Goal: Find specific page/section: Find specific page/section

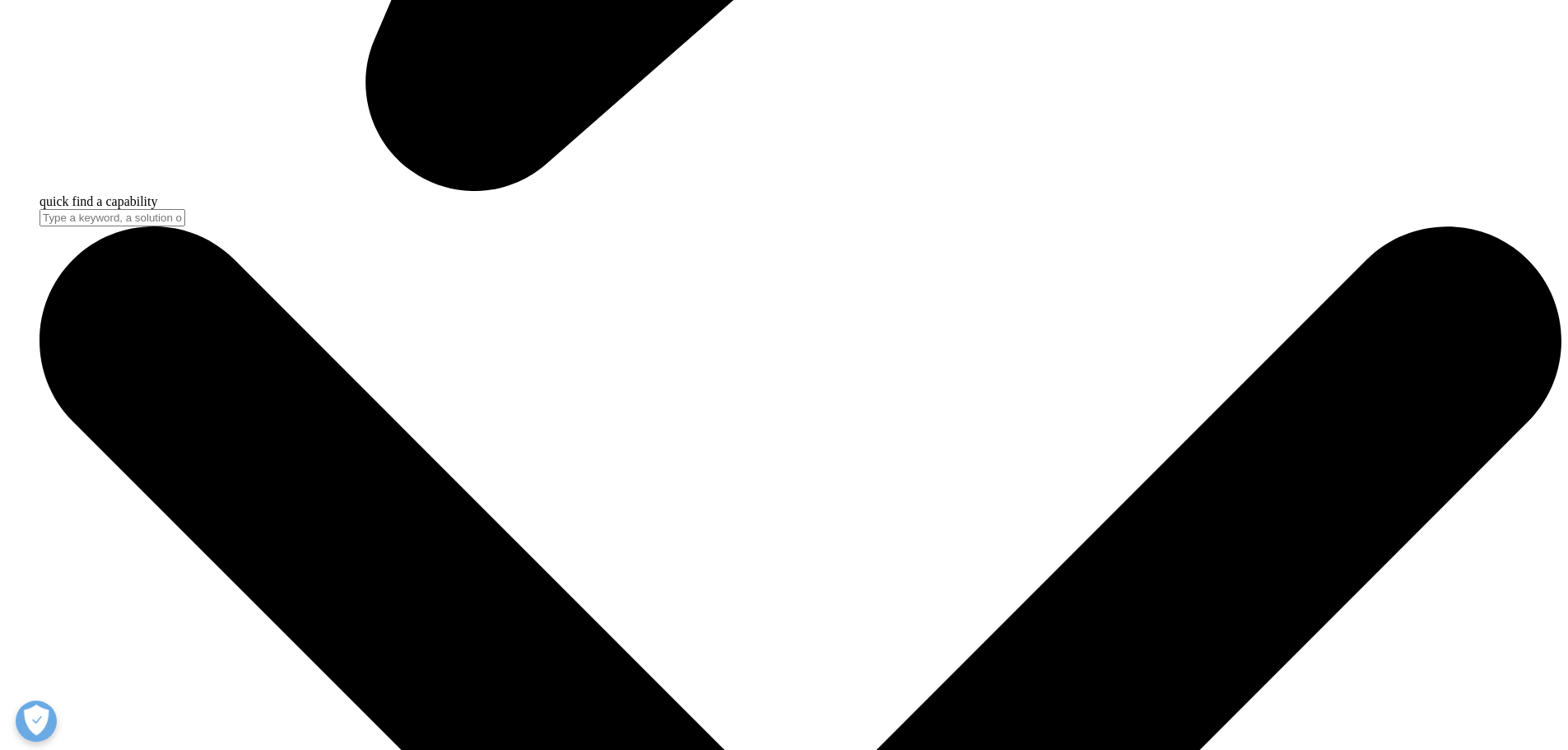
scroll to position [6742, 0]
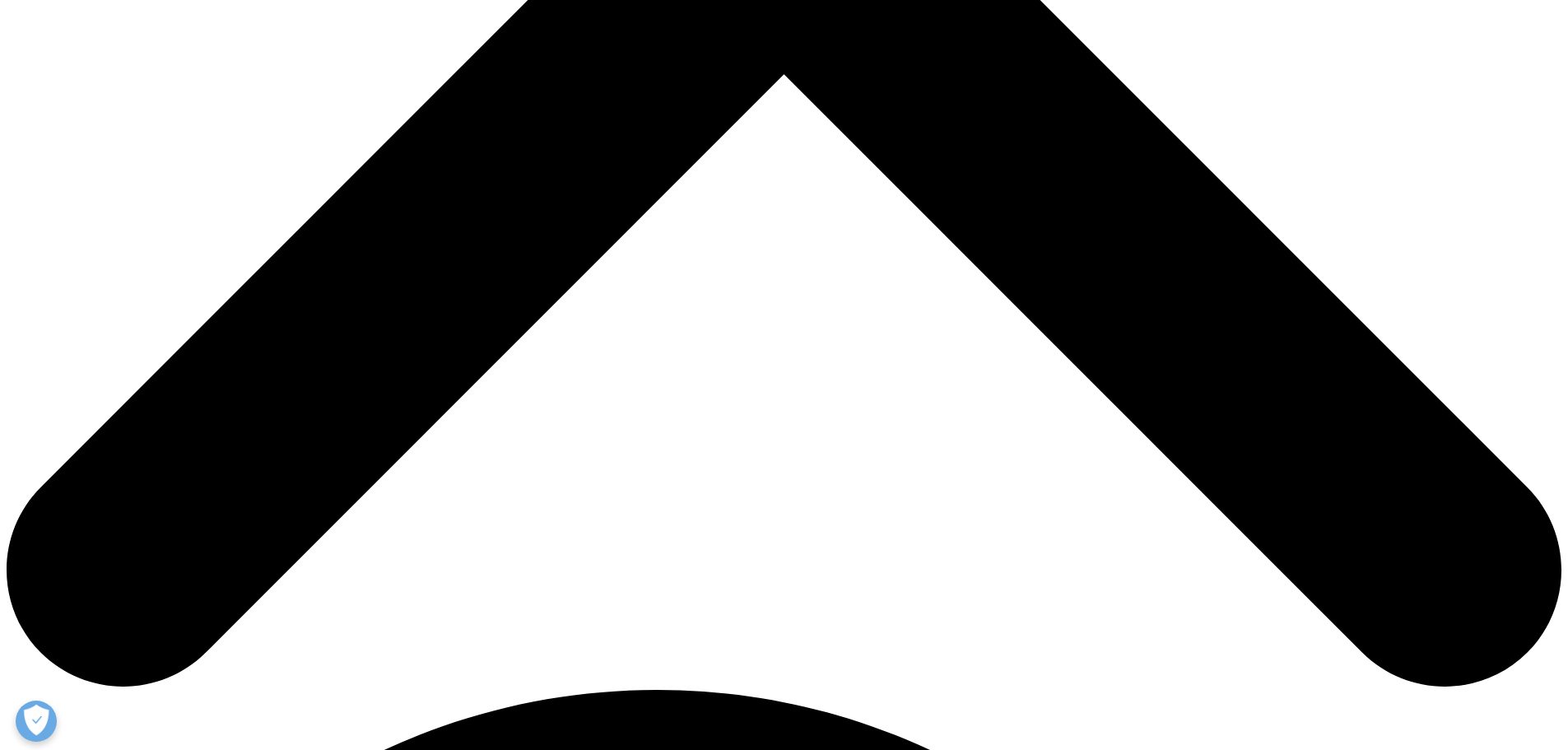
scroll to position [577, 0]
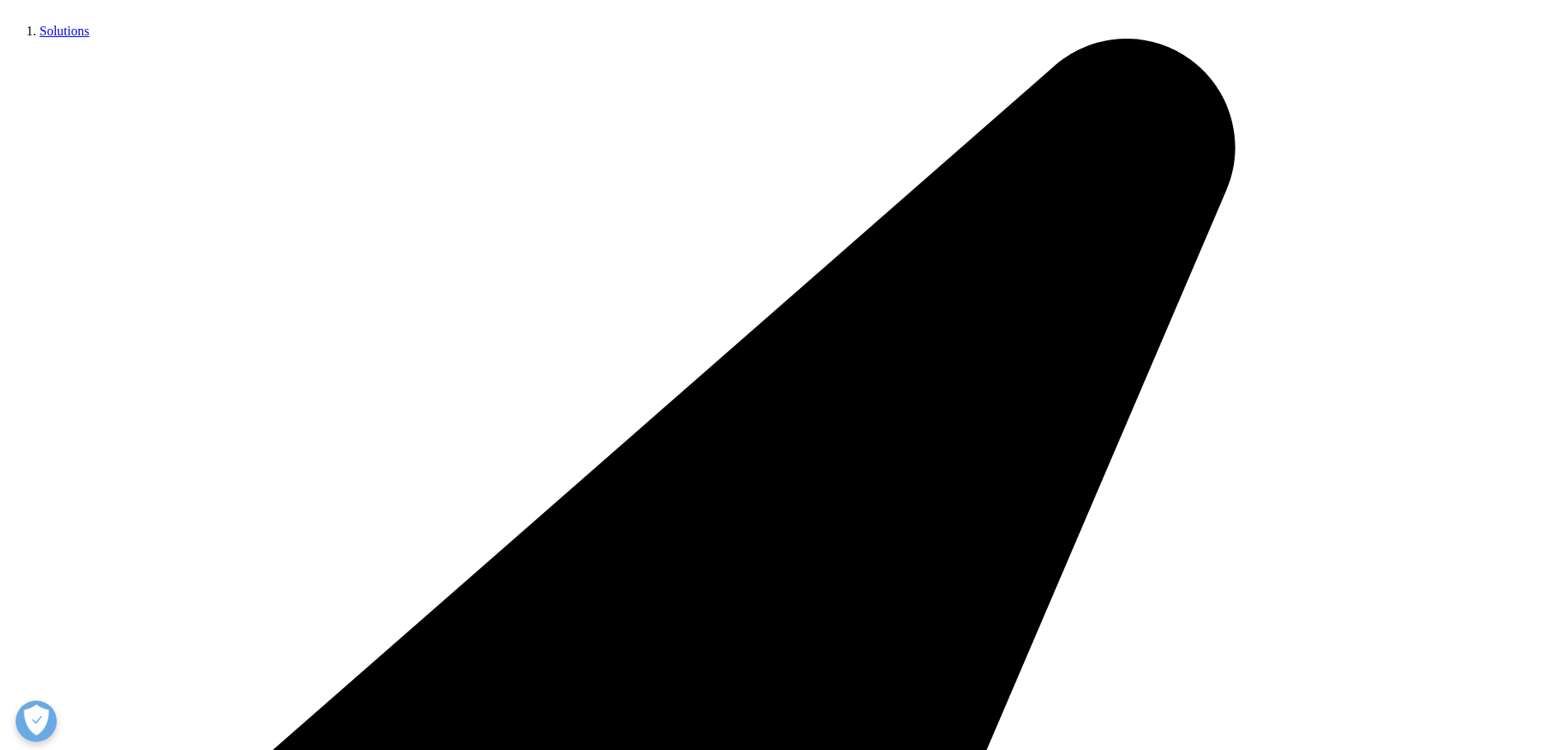
scroll to position [747, 0]
